Goal: Transaction & Acquisition: Book appointment/travel/reservation

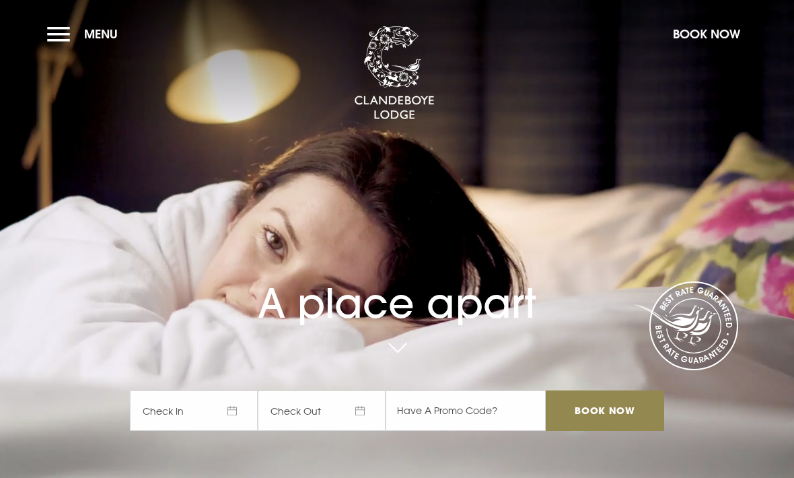
click at [190, 431] on span "Check In" at bounding box center [194, 410] width 128 height 40
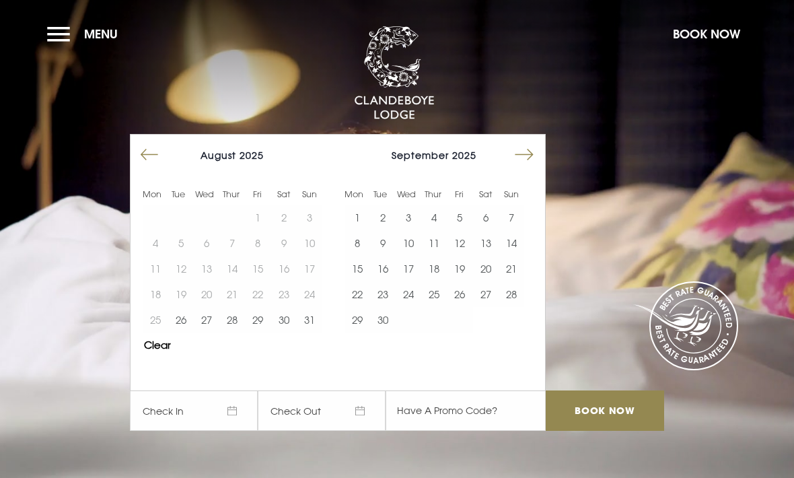
click at [202, 332] on button "27" at bounding box center [207, 320] width 26 height 26
click at [245, 332] on button "29" at bounding box center [258, 320] width 26 height 26
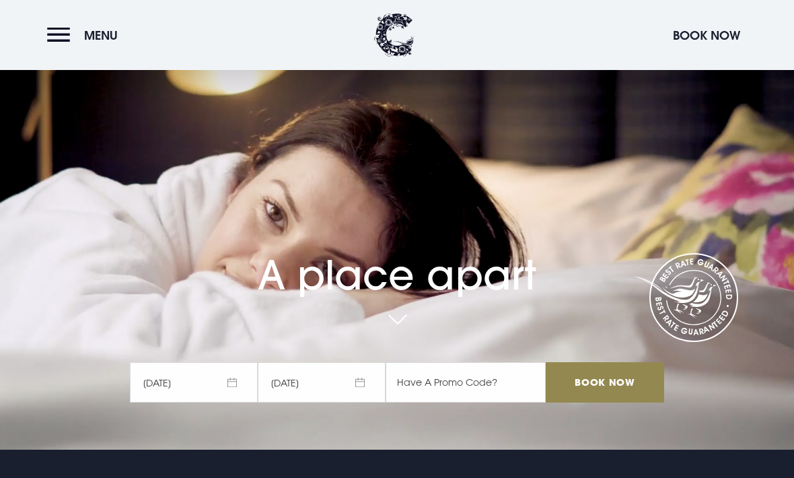
scroll to position [28, 0]
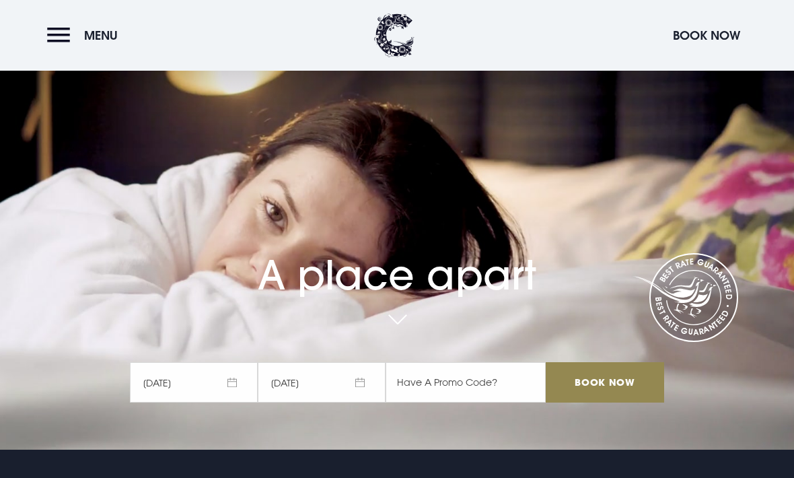
click at [593, 402] on input "Book Now" at bounding box center [605, 382] width 118 height 40
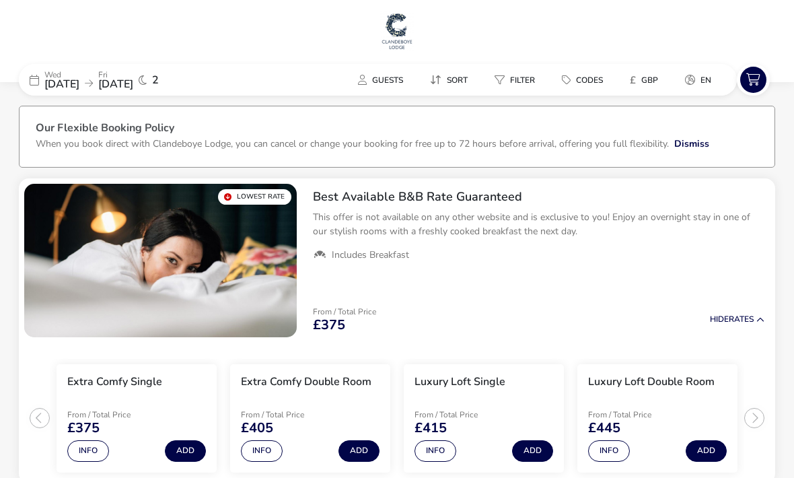
click at [79, 90] on span "[DATE]" at bounding box center [61, 84] width 35 height 15
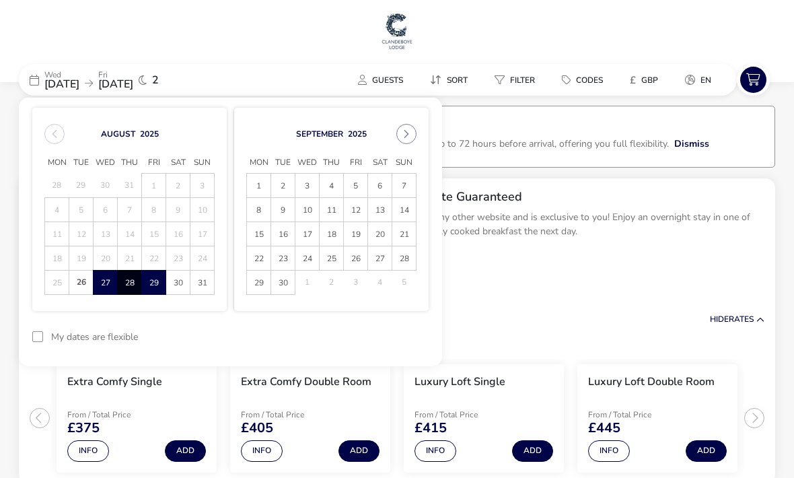
click at [149, 286] on span "29" at bounding box center [154, 283] width 22 height 24
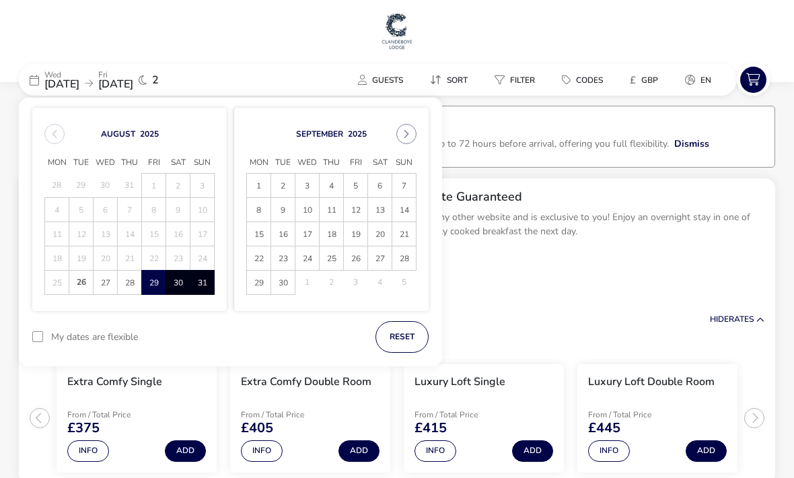
click at [205, 282] on span "31" at bounding box center [202, 283] width 22 height 24
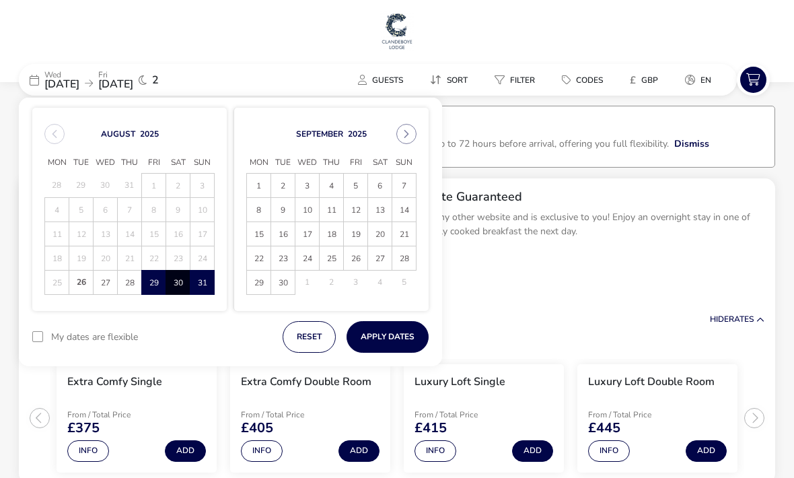
click at [392, 336] on button "Apply Dates" at bounding box center [387, 337] width 82 height 32
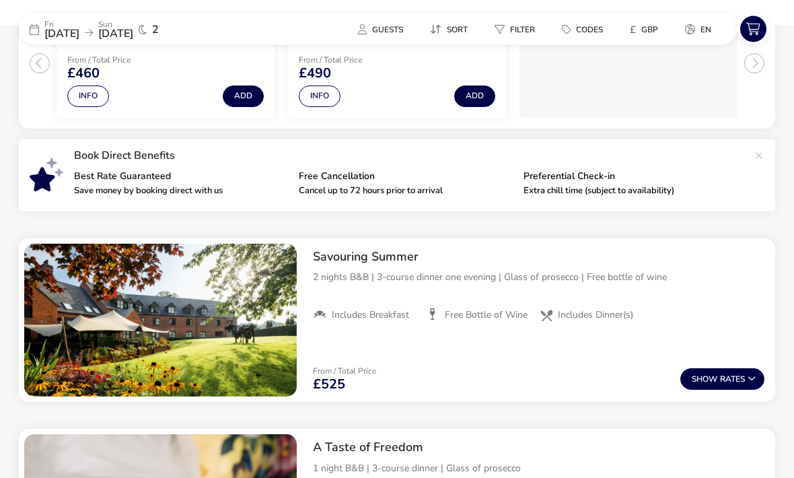
scroll to position [355, 0]
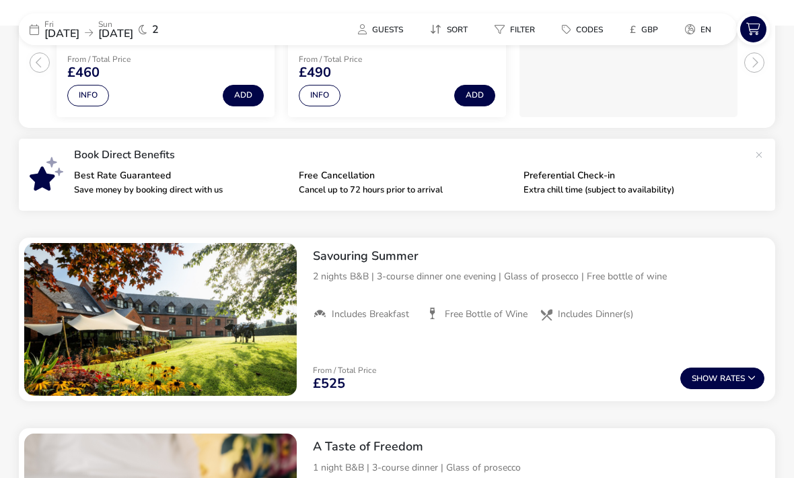
click at [373, 24] on span "Guests" at bounding box center [387, 29] width 31 height 11
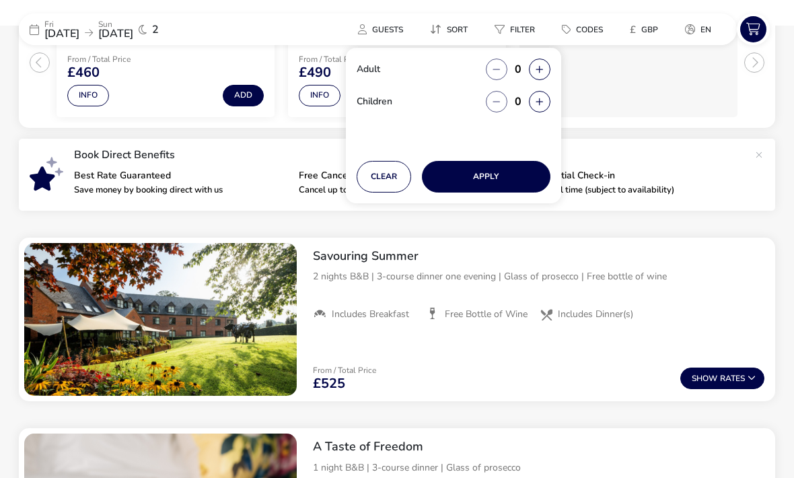
click at [533, 67] on button "button" at bounding box center [540, 70] width 22 height 22
click at [534, 63] on button "button" at bounding box center [540, 70] width 22 height 22
type input "2"
click at [534, 102] on button "button" at bounding box center [540, 102] width 22 height 22
type input "1"
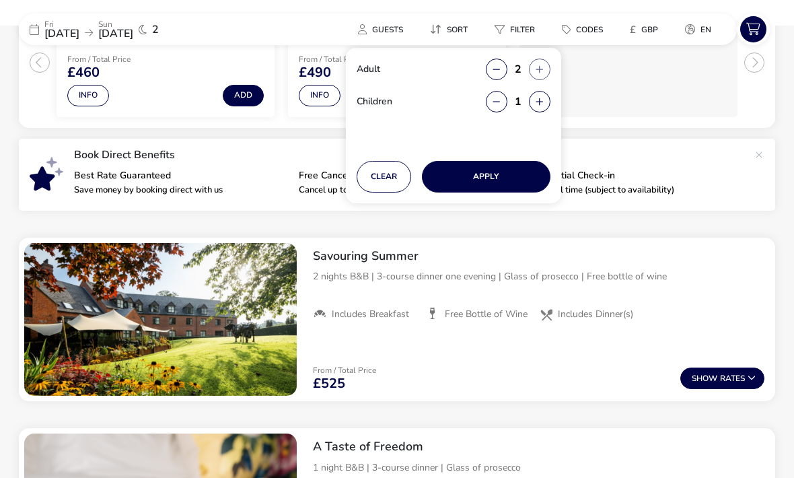
click at [472, 174] on button "Apply" at bounding box center [486, 177] width 129 height 32
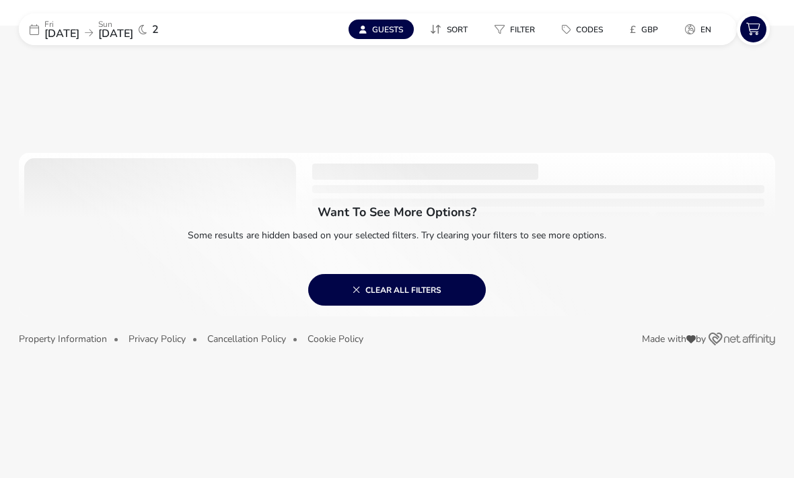
scroll to position [0, 0]
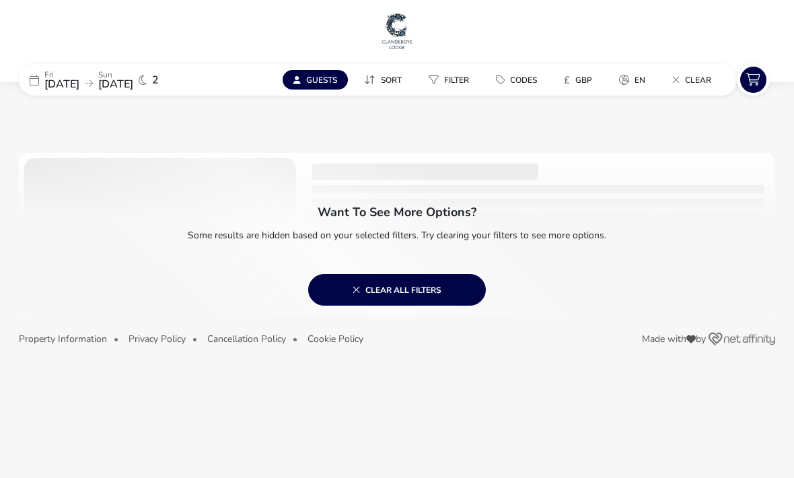
click at [298, 79] on icon at bounding box center [296, 80] width 7 height 8
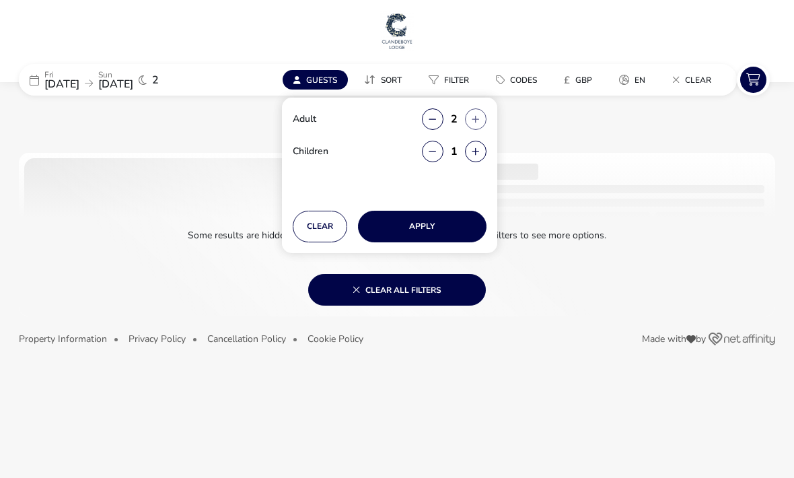
click at [431, 148] on icon "button" at bounding box center [432, 151] width 7 height 9
type input "0"
click at [404, 231] on button "Apply" at bounding box center [422, 227] width 129 height 32
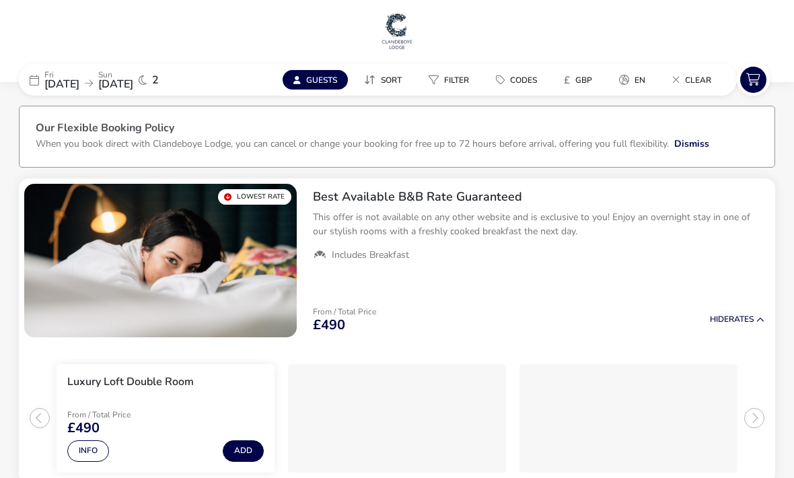
click at [79, 84] on span "29 Aug 2025" at bounding box center [61, 84] width 35 height 15
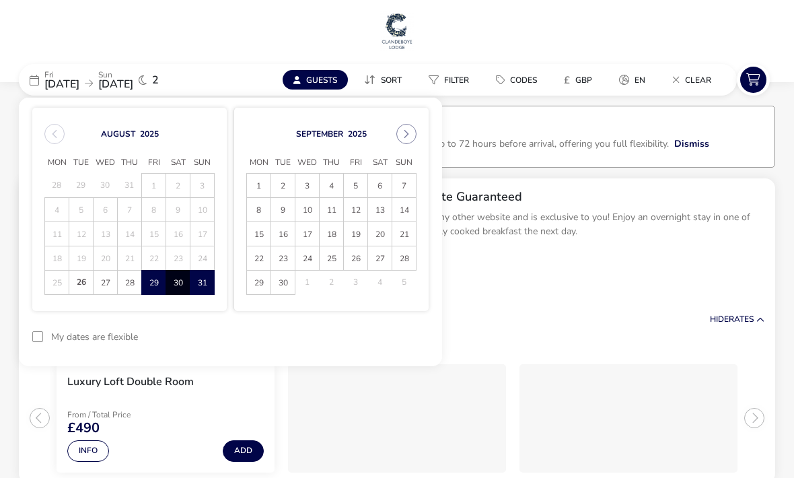
click at [630, 258] on ul "Includes Breakfast" at bounding box center [538, 255] width 451 height 12
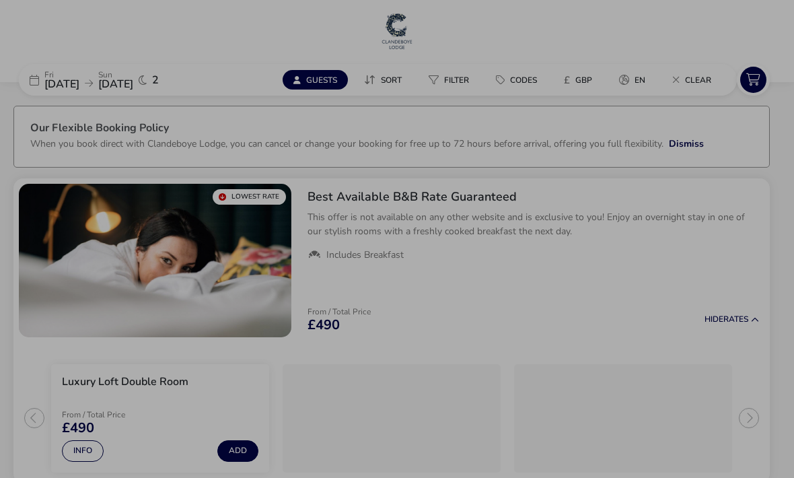
click at [53, 217] on div "Best Available B&B Rate Guaranteed Details Features Lowest Rate This offer is n…" at bounding box center [397, 239] width 794 height 478
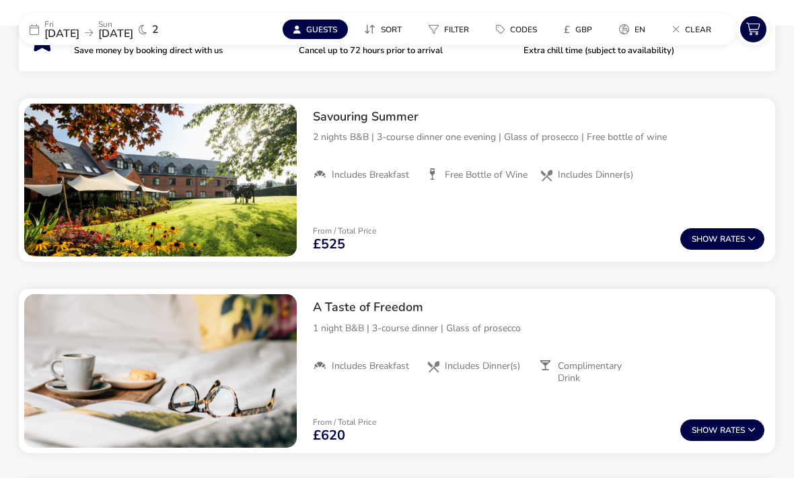
click at [721, 233] on button "Show Rates" at bounding box center [722, 239] width 84 height 22
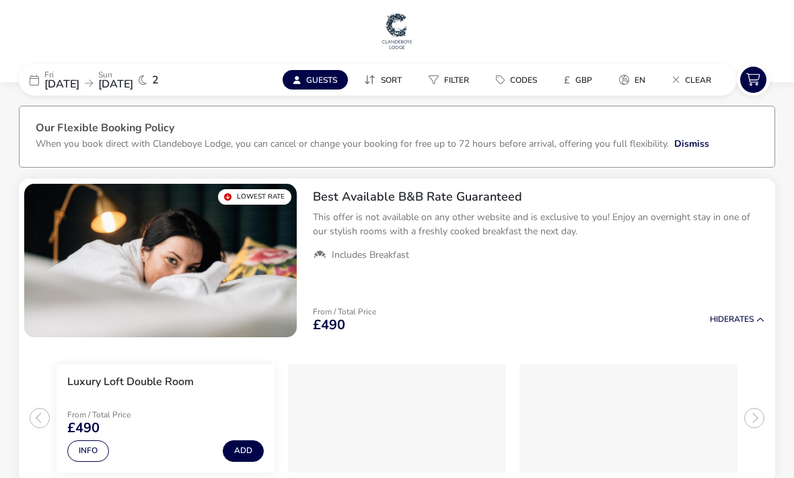
click at [307, 81] on span "Guests" at bounding box center [321, 80] width 31 height 11
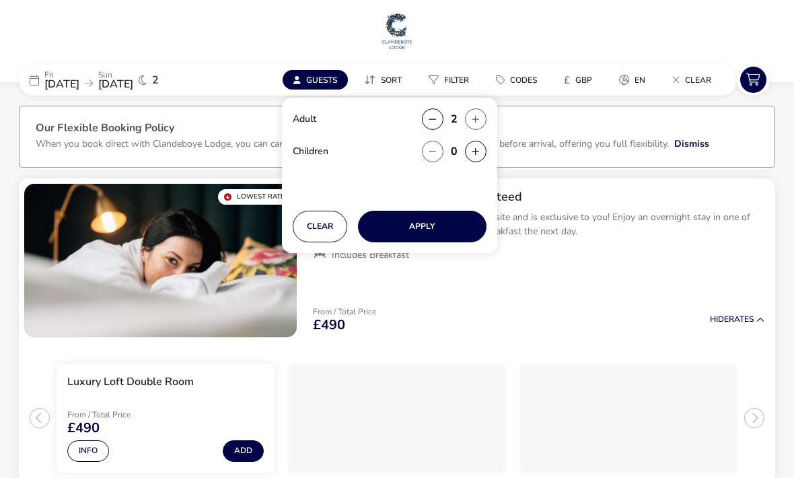
click at [477, 153] on icon "button" at bounding box center [475, 151] width 7 height 9
type input "1"
click at [429, 227] on button "Apply" at bounding box center [422, 227] width 129 height 32
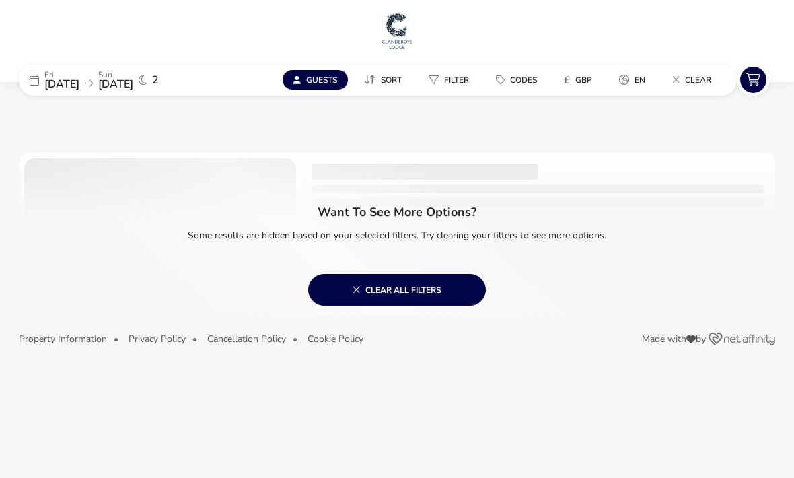
click at [56, 81] on span "29 Aug 2025" at bounding box center [61, 84] width 35 height 15
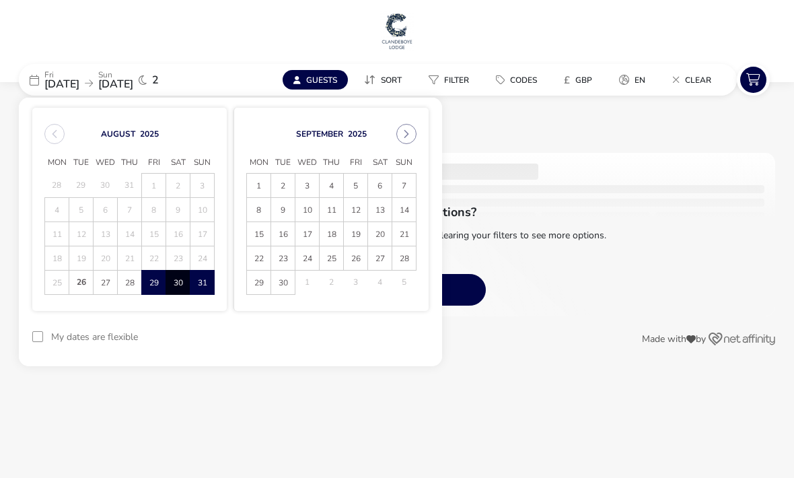
click at [346, 211] on span "12" at bounding box center [355, 210] width 22 height 24
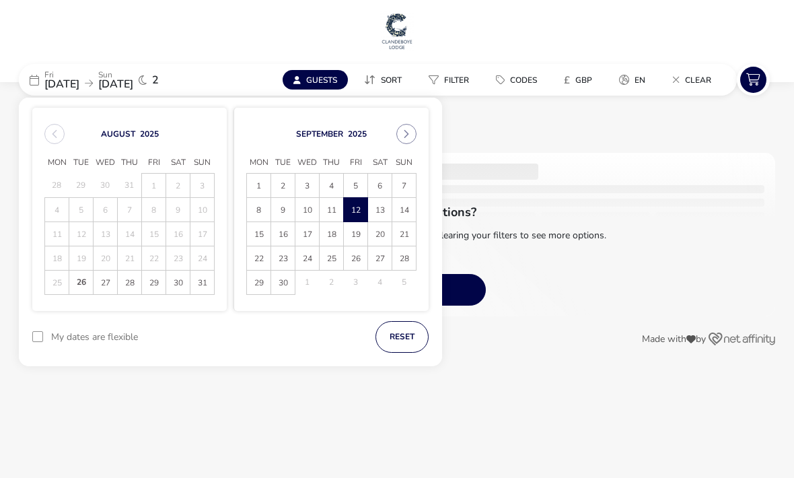
click at [398, 213] on span "14" at bounding box center [404, 210] width 22 height 24
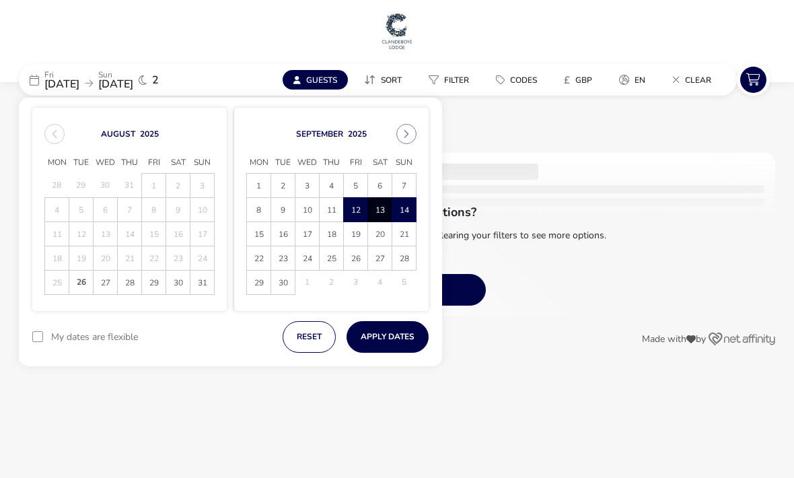
click at [394, 326] on button "Apply Dates" at bounding box center [387, 337] width 82 height 32
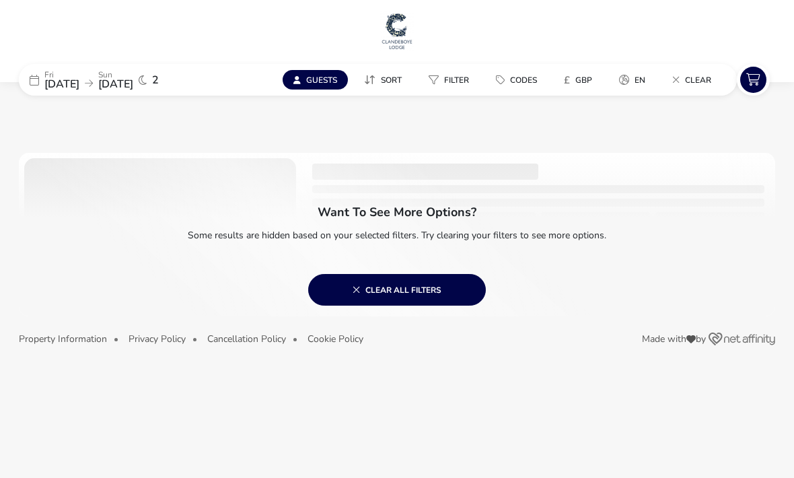
click at [69, 81] on span "12 Sep 2025" at bounding box center [61, 84] width 35 height 15
click at [61, 89] on span "12 Sep 2025" at bounding box center [61, 84] width 35 height 15
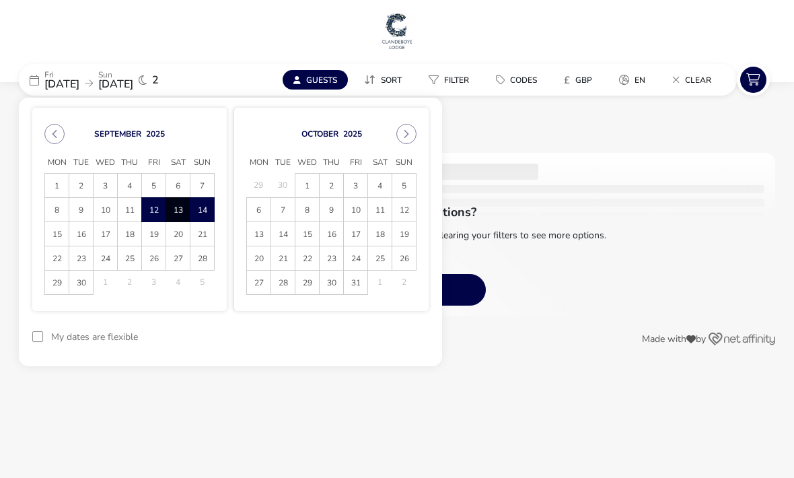
click at [347, 186] on span "3" at bounding box center [355, 186] width 22 height 24
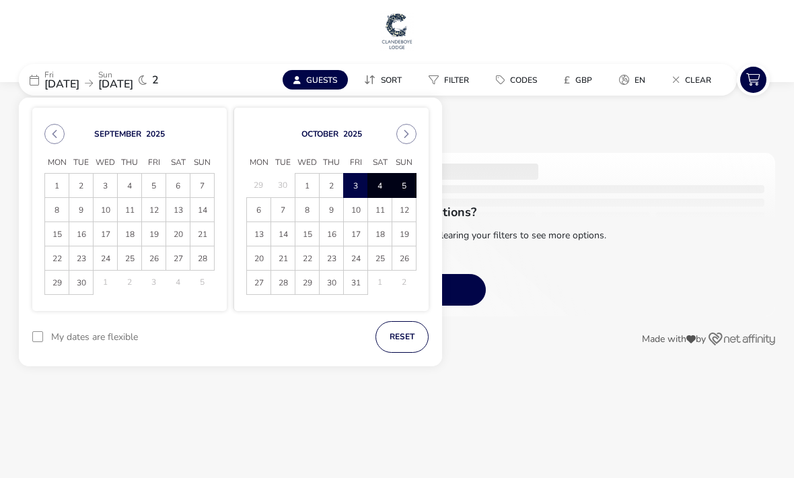
click at [400, 186] on span "5" at bounding box center [404, 186] width 22 height 24
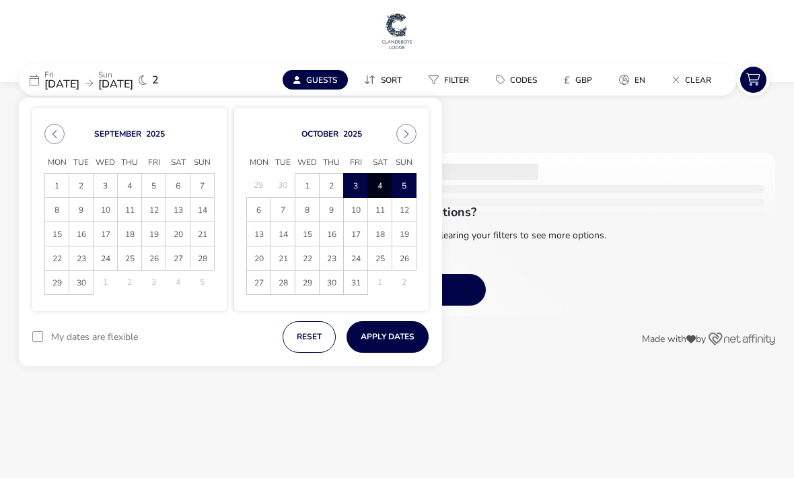
click at [389, 326] on button "Apply Dates" at bounding box center [387, 337] width 82 height 32
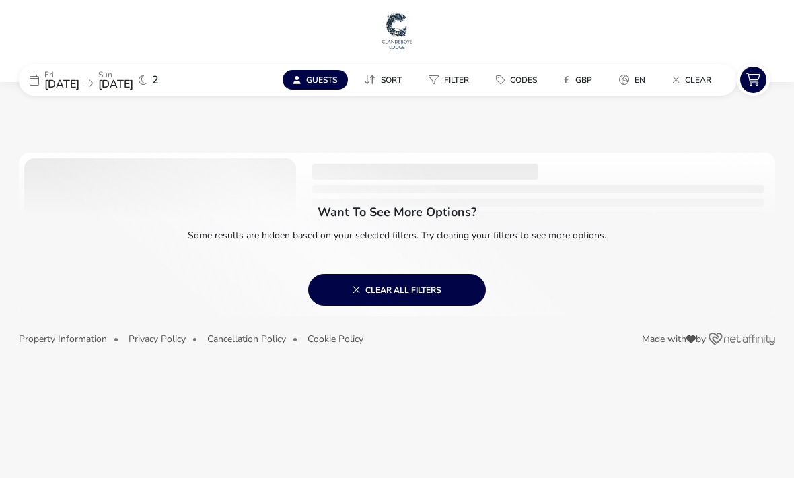
click at [93, 84] on icon at bounding box center [89, 83] width 8 height 9
click at [79, 81] on span "12 Sep 2025" at bounding box center [61, 84] width 35 height 15
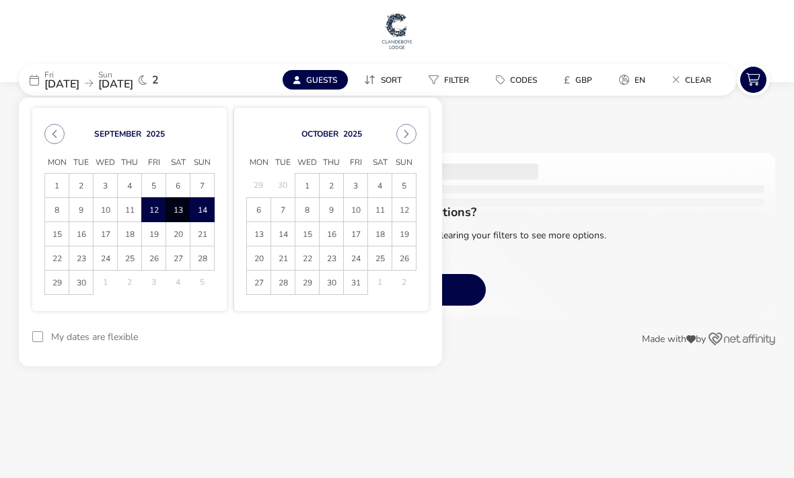
click at [406, 131] on icon "Next Month" at bounding box center [406, 133] width 9 height 9
click at [402, 130] on icon "Next Month" at bounding box center [406, 133] width 9 height 9
click at [252, 207] on span "8" at bounding box center [259, 210] width 22 height 24
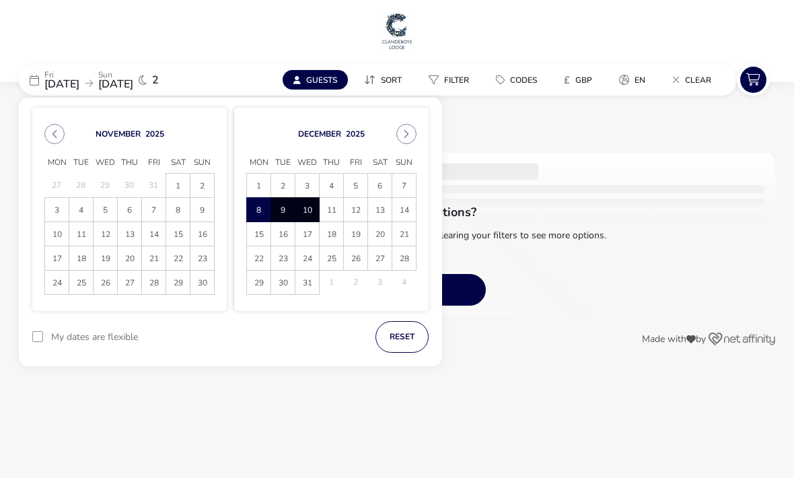
click at [303, 207] on span "10" at bounding box center [307, 210] width 22 height 24
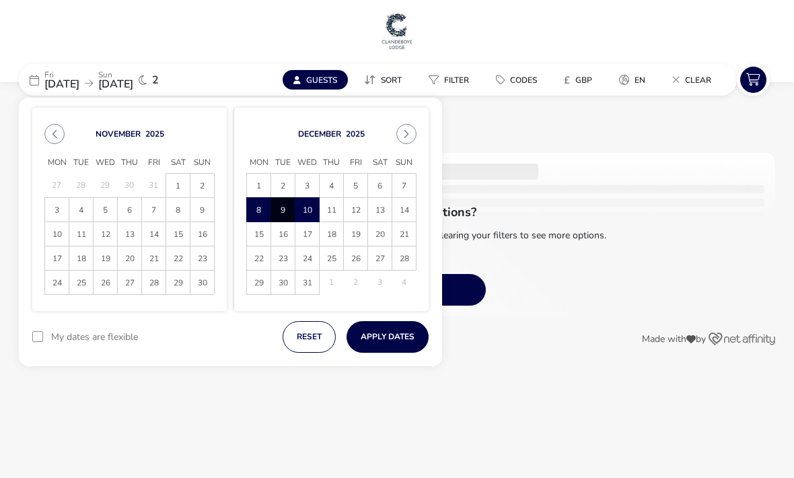
click at [396, 185] on span "7" at bounding box center [404, 186] width 22 height 24
click at [278, 211] on span "9" at bounding box center [283, 210] width 22 height 24
click at [381, 329] on button "Apply Dates" at bounding box center [387, 337] width 82 height 32
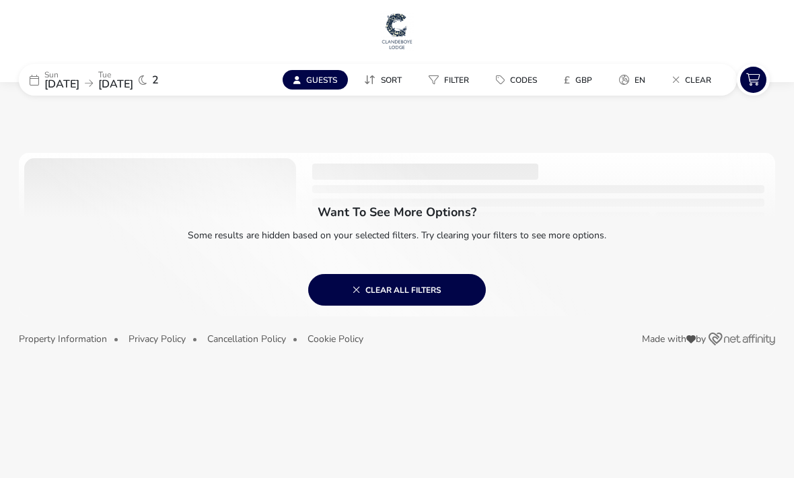
click at [304, 86] on button "Guests" at bounding box center [315, 80] width 65 height 20
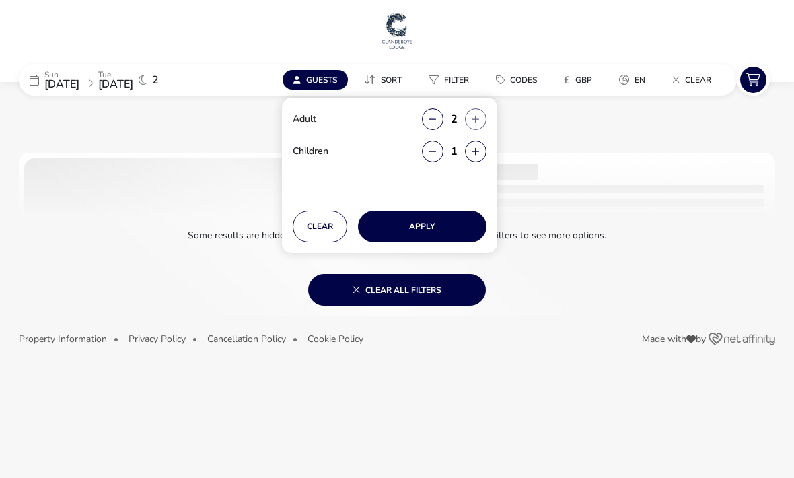
click at [424, 153] on button "button" at bounding box center [433, 152] width 22 height 22
type input "0"
click at [402, 227] on button "Apply" at bounding box center [422, 227] width 129 height 32
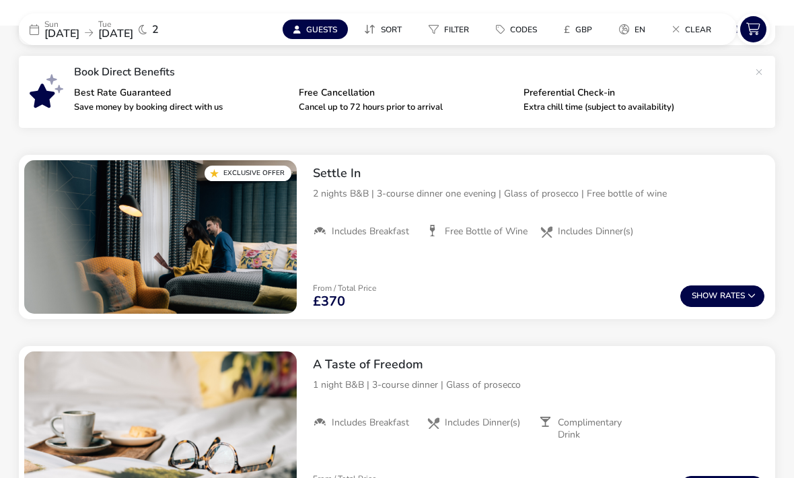
click at [730, 289] on button "Show Rates" at bounding box center [722, 296] width 84 height 22
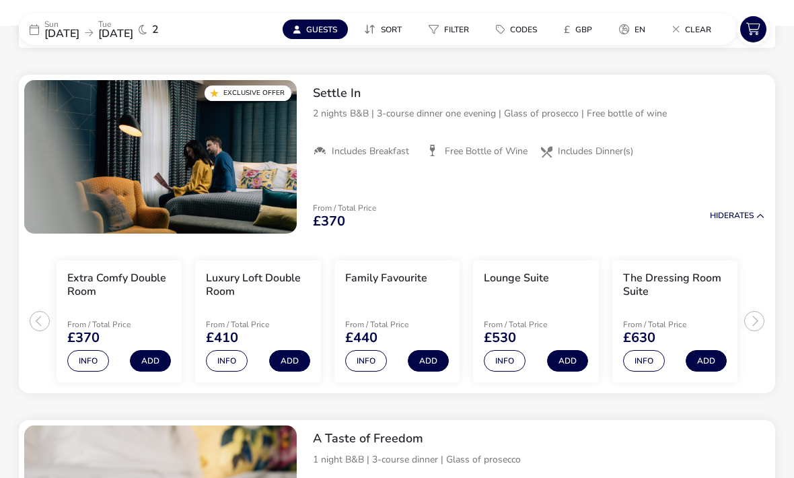
scroll to position [384, 0]
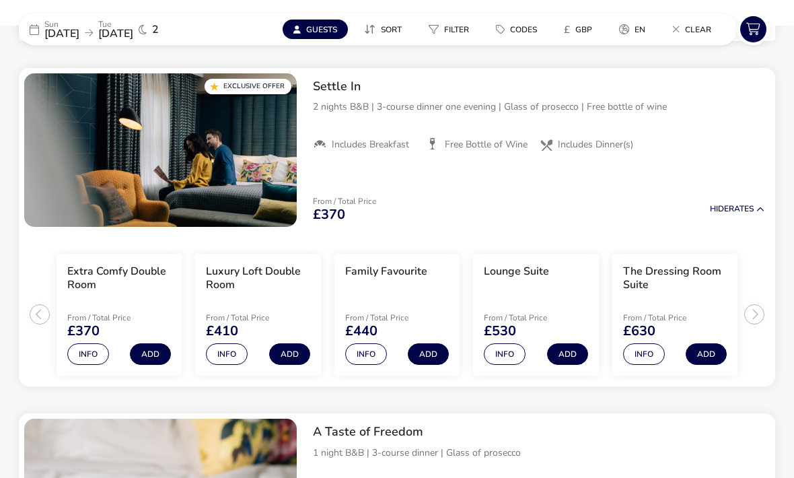
click at [73, 13] on div "Sun 07 Dec 2025 Tue 09 Dec 2025 2" at bounding box center [120, 29] width 202 height 32
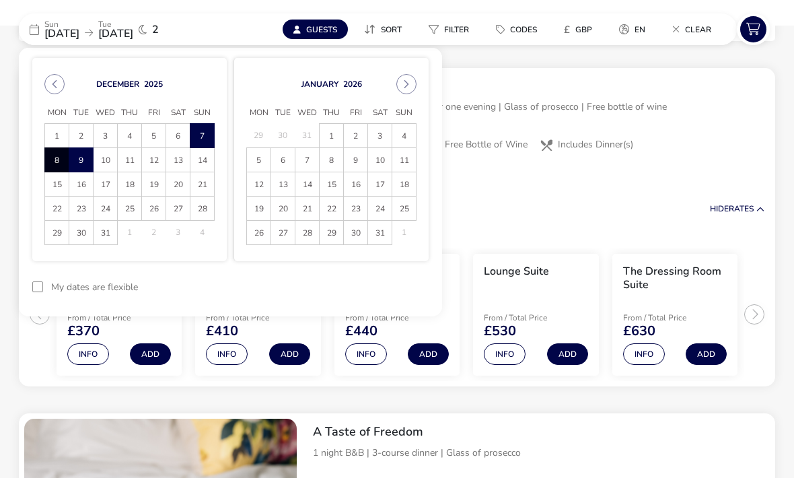
click at [48, 84] on button "Previous Month" at bounding box center [54, 84] width 20 height 20
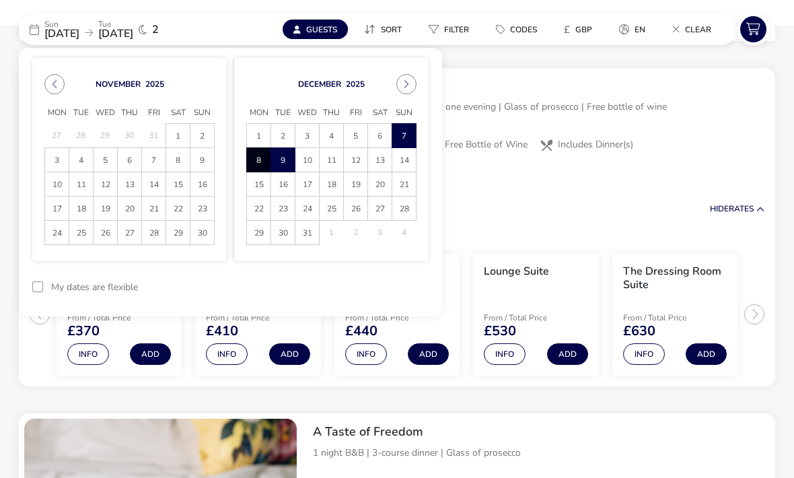
click at [46, 94] on div "November 2025 Mon Tue Wed Thu Fri Sat Sun 27 28 29 30 31 1 2 3 4 5 6 7 8 9 10 1…" at bounding box center [129, 159] width 194 height 203
click at [54, 84] on icon "Previous Month" at bounding box center [54, 83] width 9 height 9
click at [54, 91] on button "Previous Month" at bounding box center [54, 84] width 20 height 20
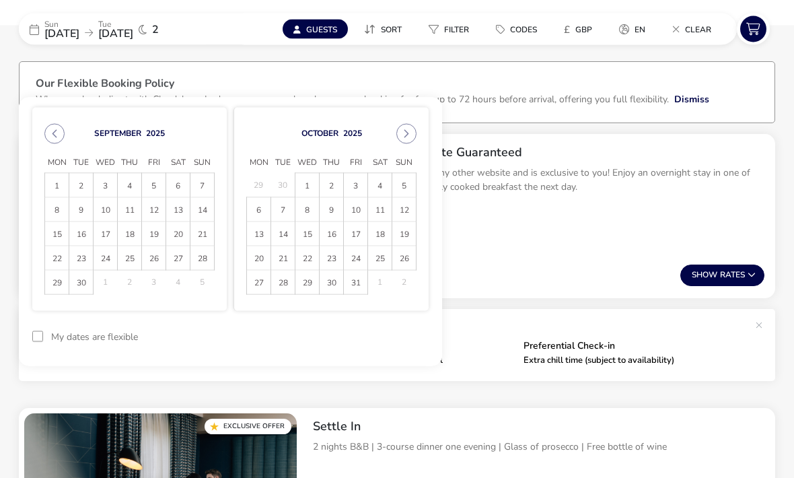
scroll to position [44, 0]
click at [52, 136] on icon "Previous Month" at bounding box center [54, 133] width 9 height 9
click at [99, 282] on span "27" at bounding box center [105, 283] width 22 height 24
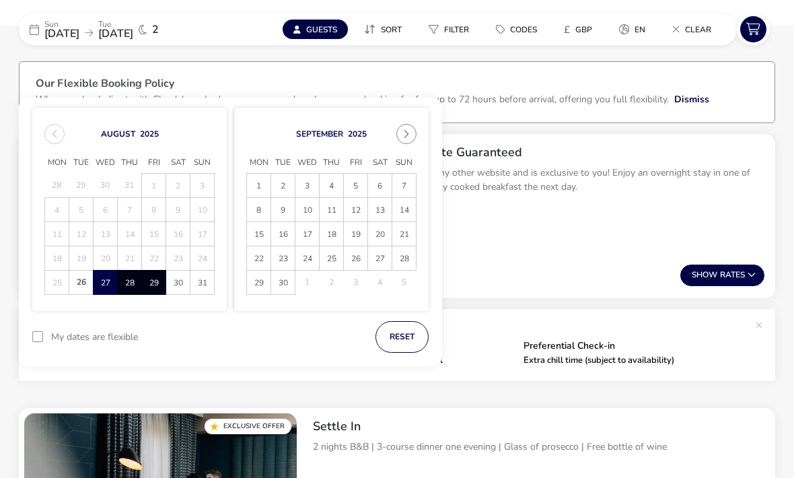
click at [154, 289] on span "29" at bounding box center [154, 283] width 22 height 24
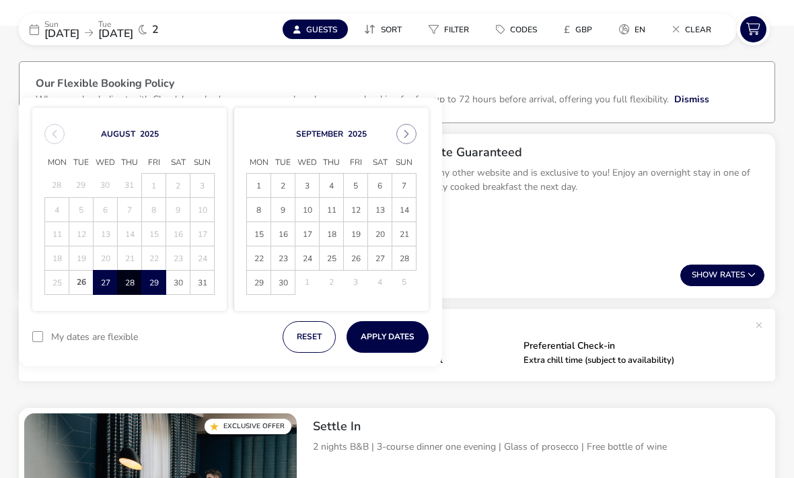
click at [386, 336] on button "Apply Dates" at bounding box center [387, 337] width 82 height 32
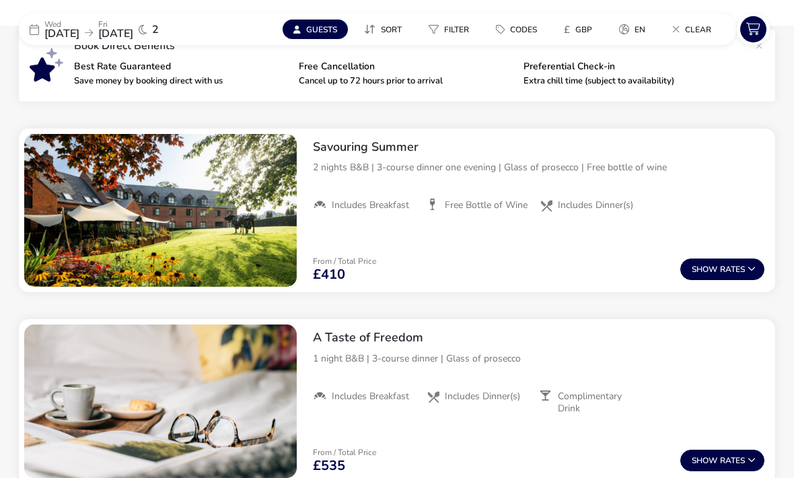
scroll to position [468, 0]
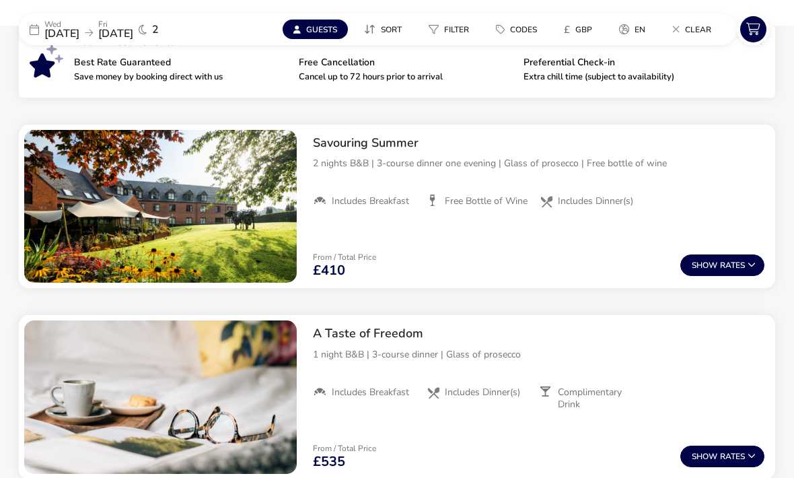
click at [737, 267] on button "Show Rates" at bounding box center [722, 265] width 84 height 22
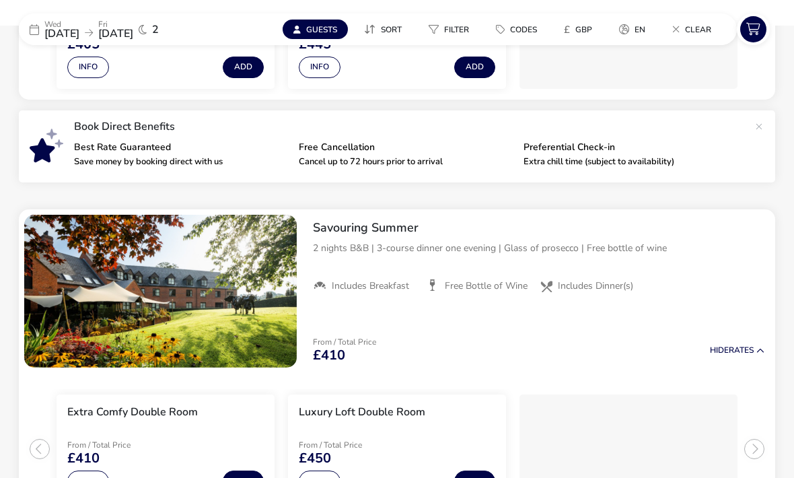
scroll to position [383, 0]
